Goal: Task Accomplishment & Management: Manage account settings

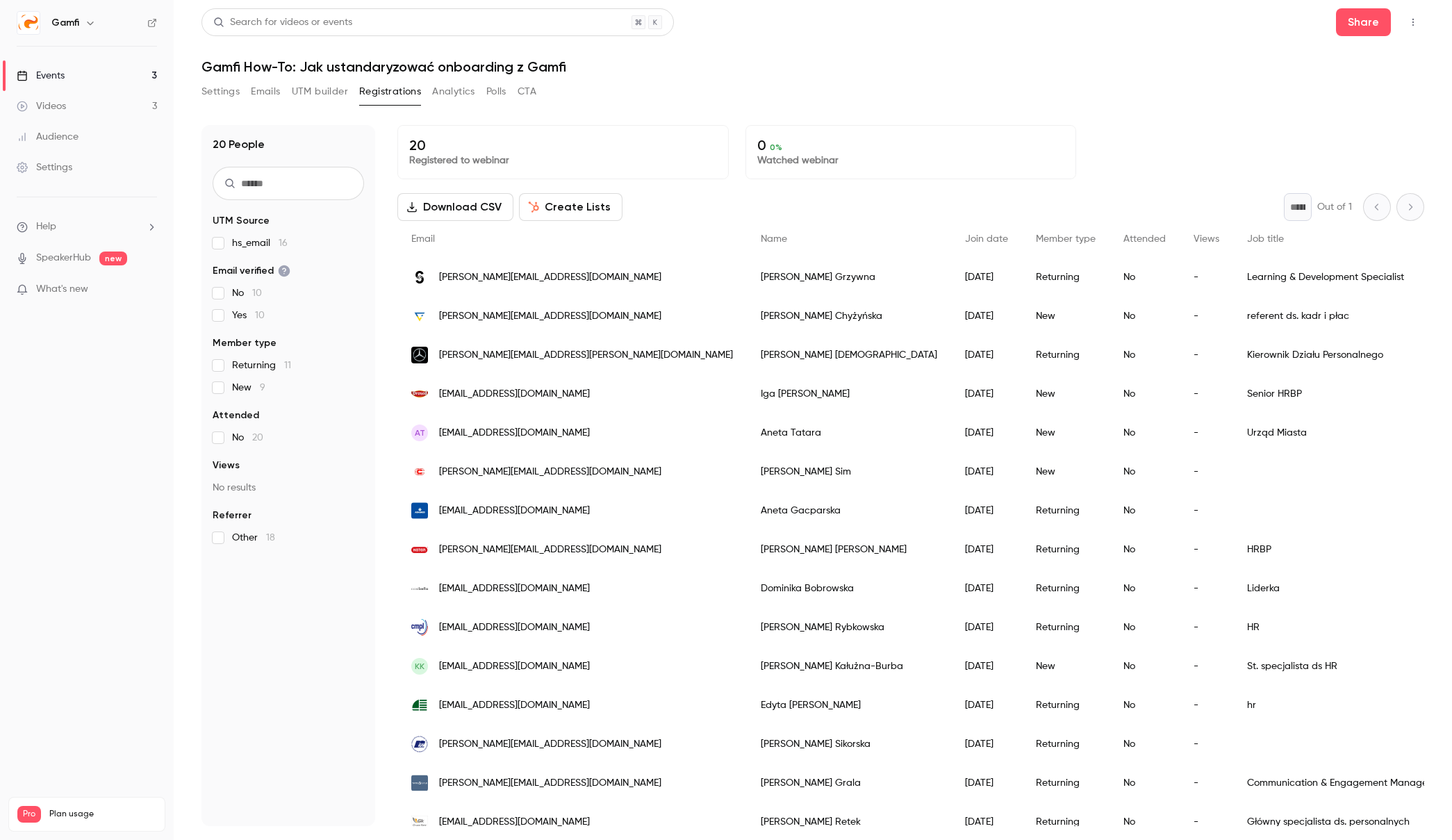
click at [90, 73] on link "Events 3" at bounding box center [87, 76] width 173 height 30
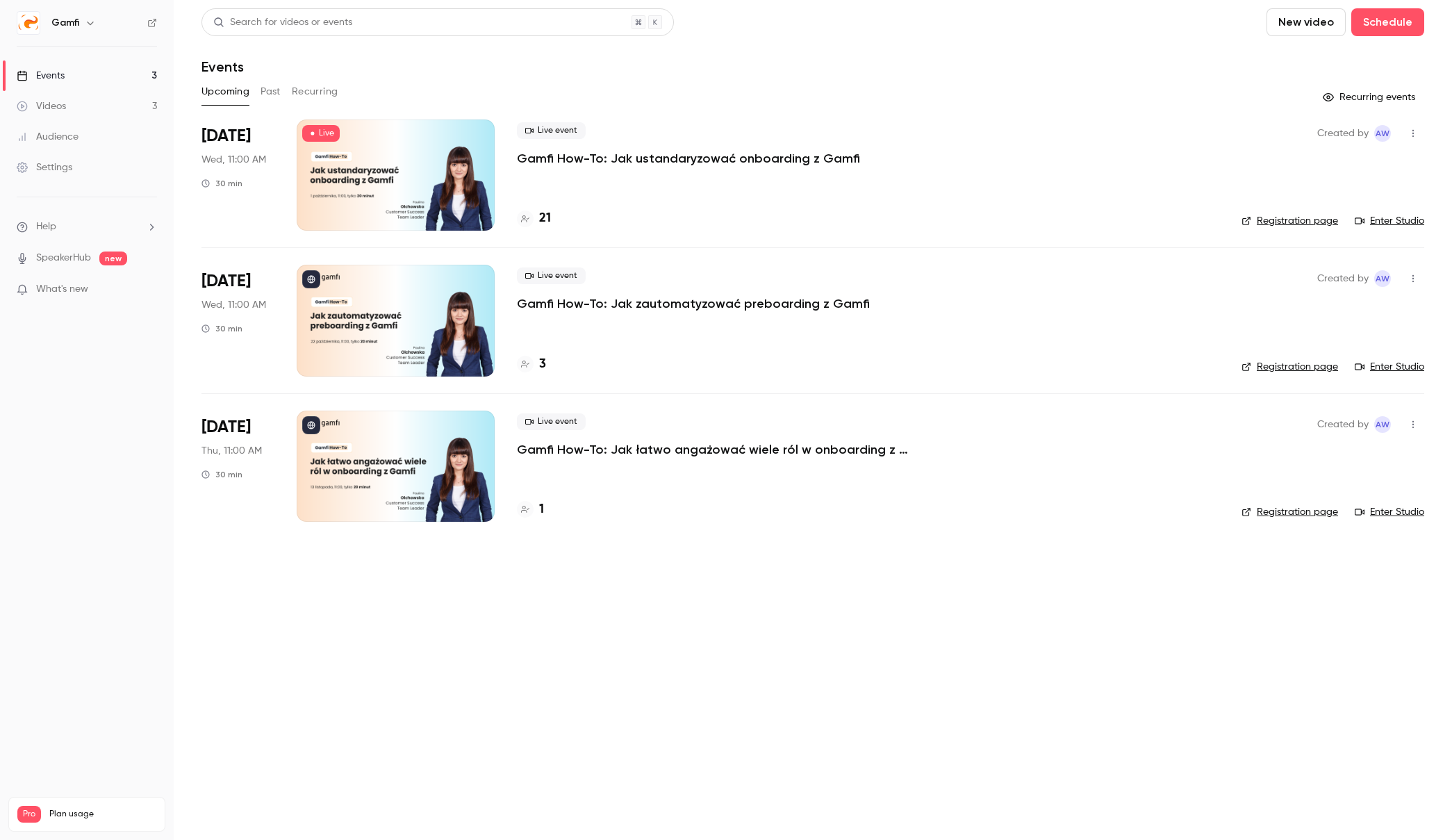
click at [1304, 221] on link "Registration page" at bounding box center [1290, 221] width 97 height 14
click at [725, 162] on p "Gamfi How-To: Jak ustandaryzować onboarding z Gamfi" at bounding box center [689, 158] width 343 height 17
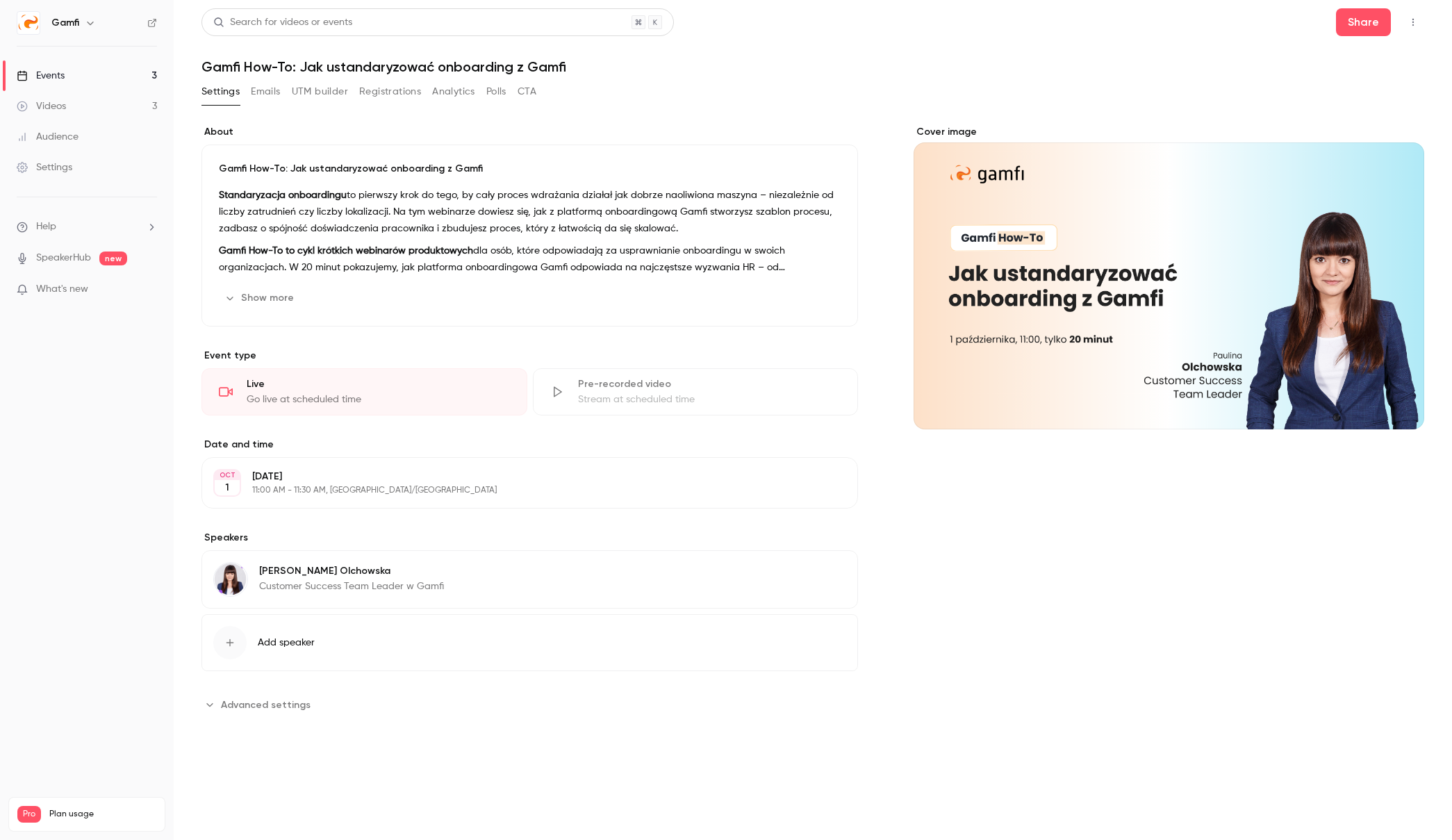
click at [263, 93] on button "Emails" at bounding box center [265, 92] width 29 height 22
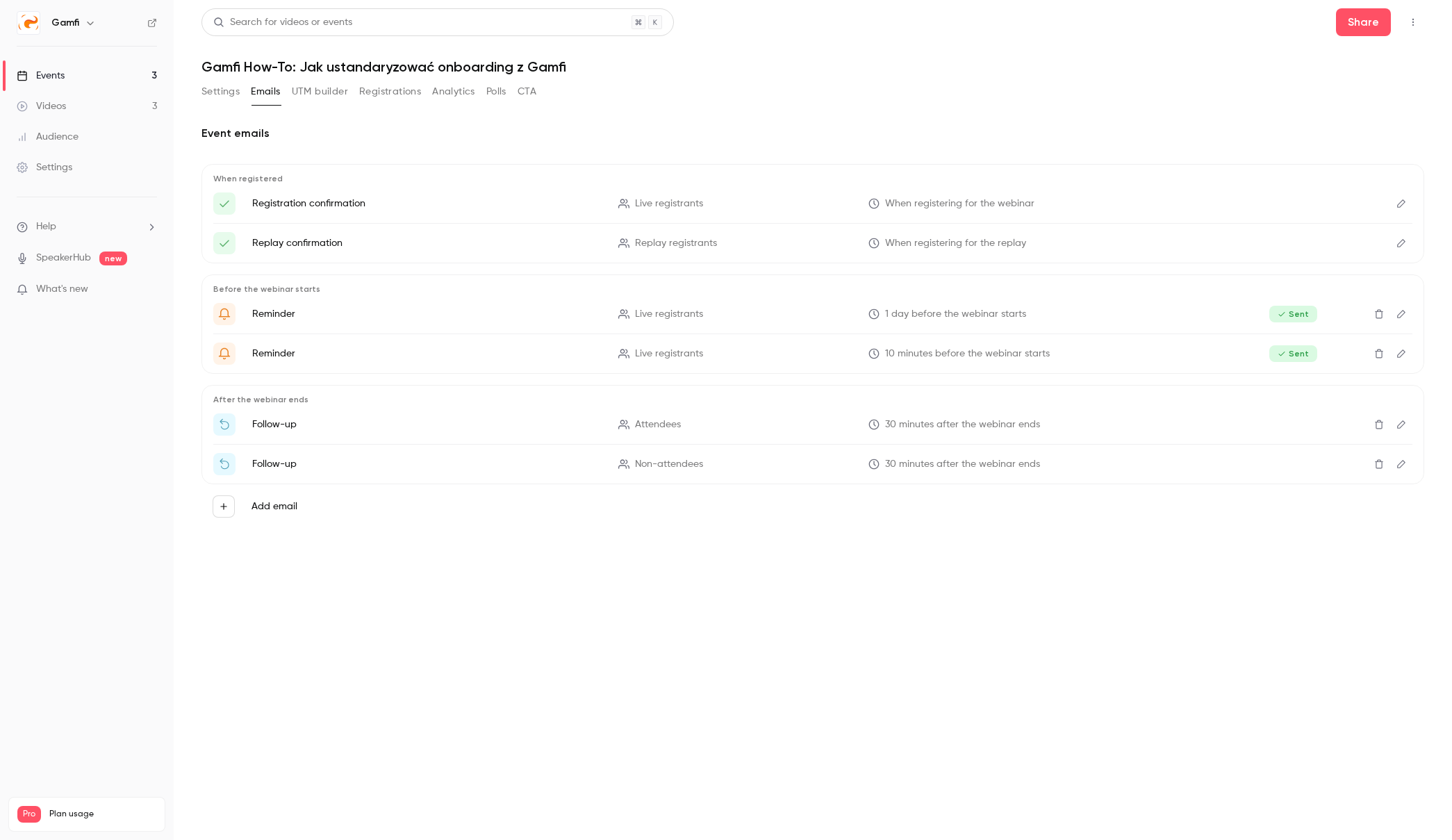
click at [318, 97] on button "UTM builder" at bounding box center [320, 92] width 56 height 22
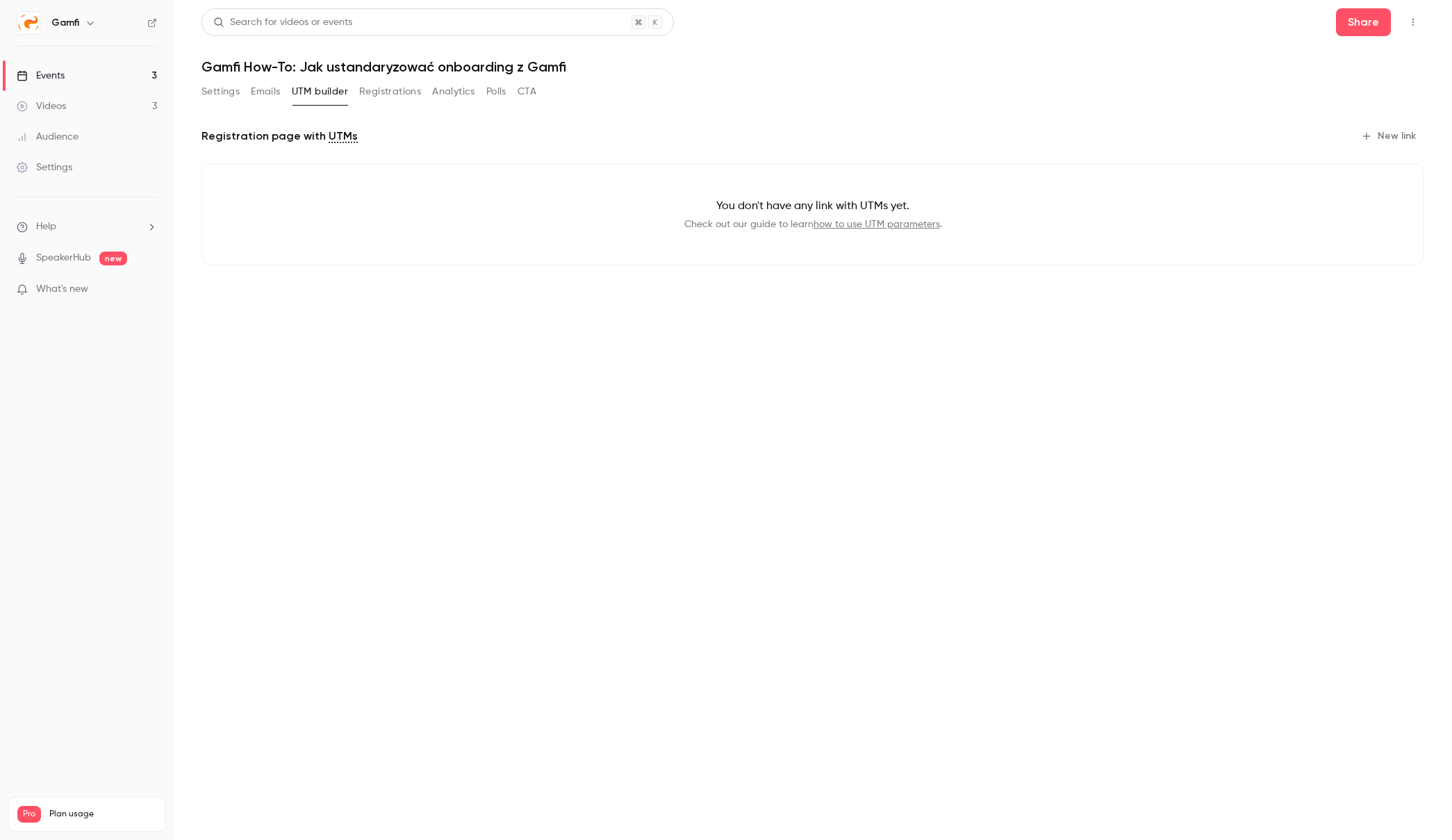
click at [388, 93] on button "Registrations" at bounding box center [390, 92] width 61 height 22
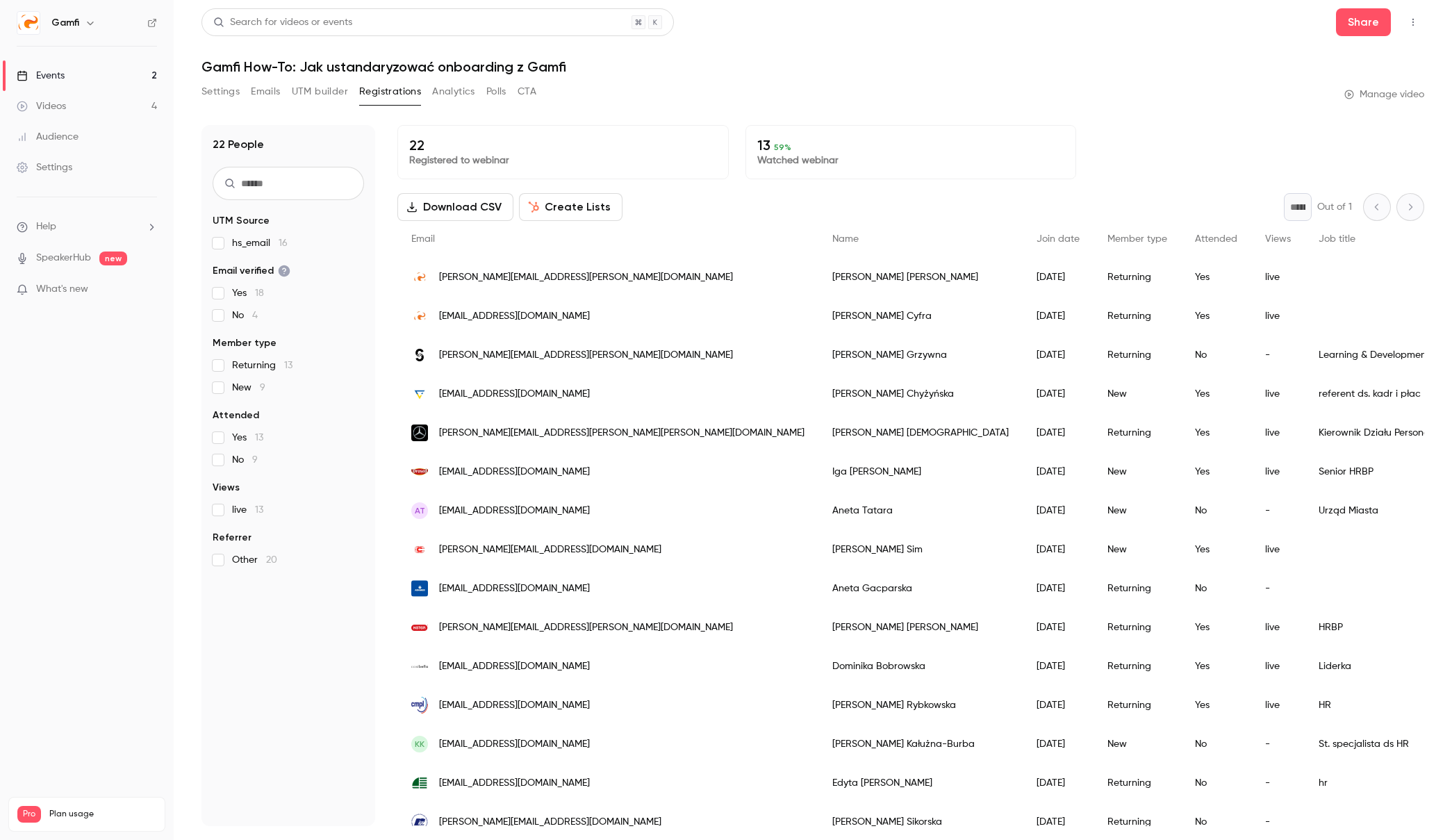
click at [453, 87] on button "Analytics" at bounding box center [453, 92] width 43 height 22
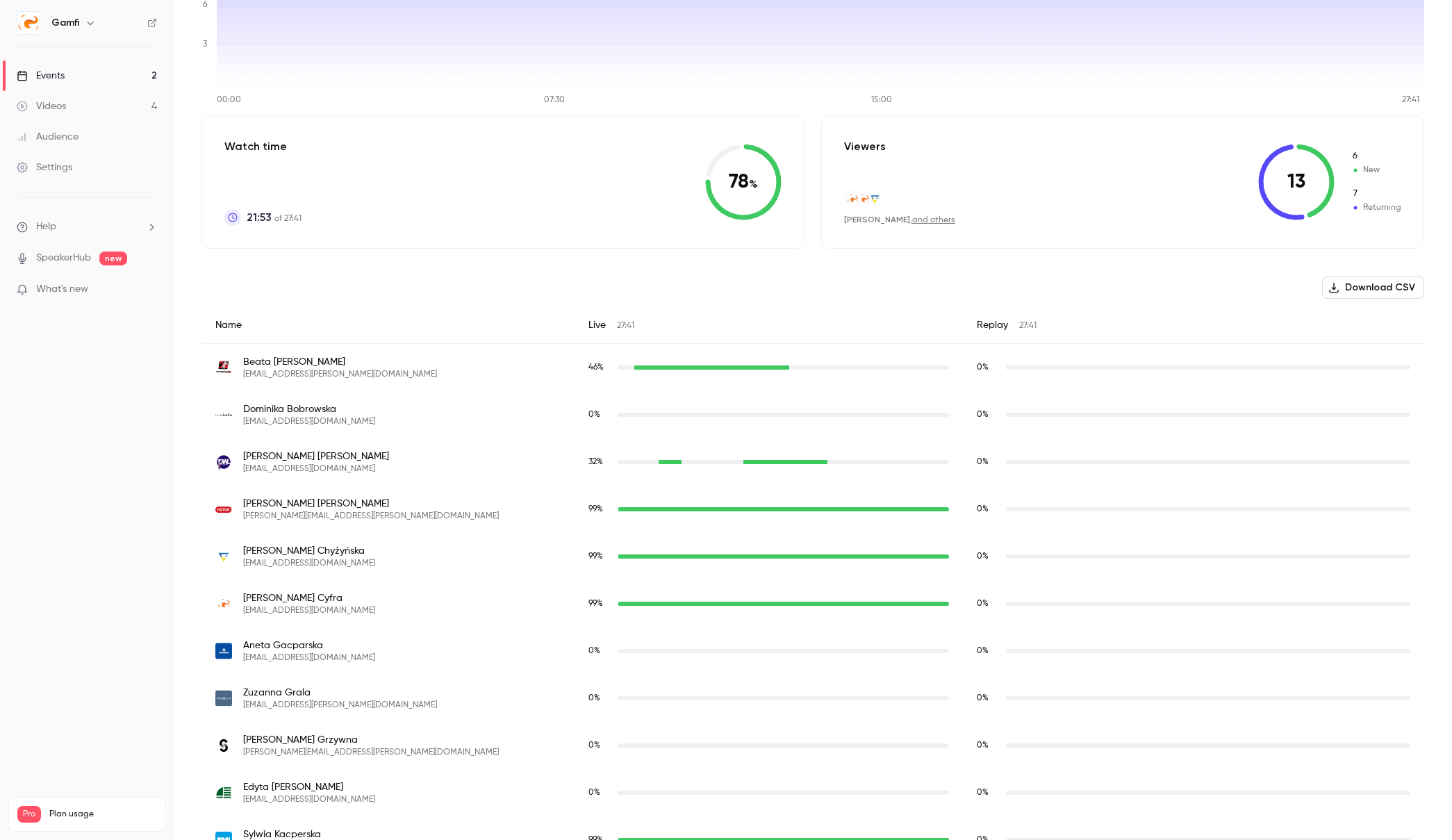
scroll to position [230, 0]
click at [1300, 185] on icon at bounding box center [1296, 181] width 77 height 77
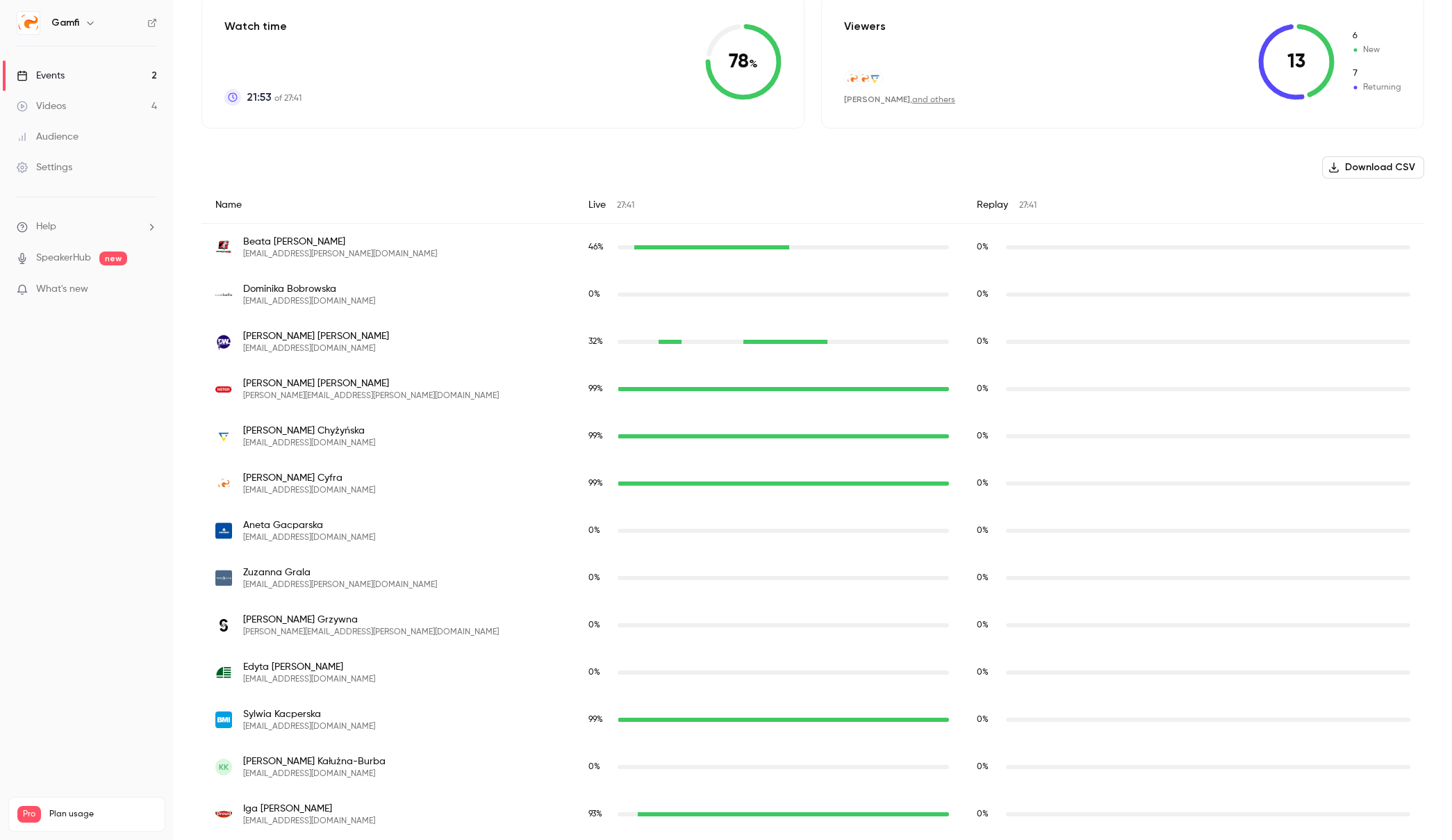
scroll to position [0, 0]
